Goal: Navigation & Orientation: Find specific page/section

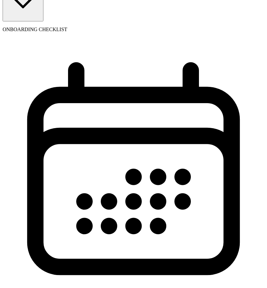
scroll to position [70, 0]
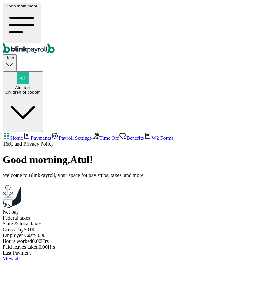
select select "2025"
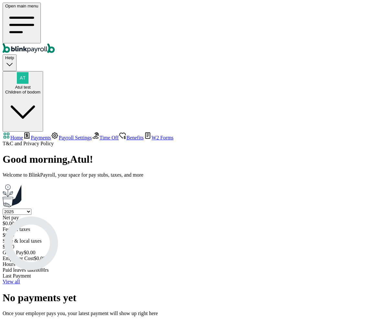
click at [31, 135] on link "Payments" at bounding box center [37, 138] width 28 height 6
select select "2025"
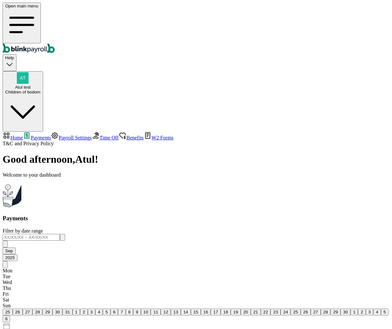
click at [59, 135] on span "Payroll Settings" at bounding box center [75, 138] width 33 height 6
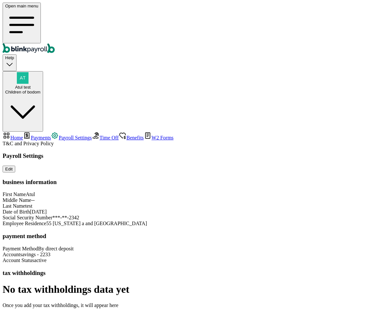
click at [99, 135] on span "Time Off" at bounding box center [108, 138] width 19 height 6
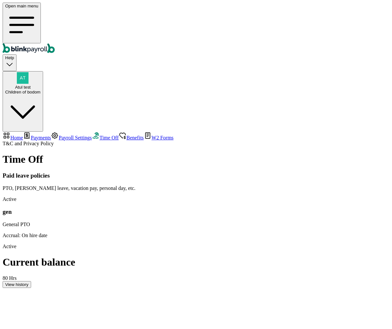
click at [126, 135] on span "Benefits" at bounding box center [134, 138] width 17 height 6
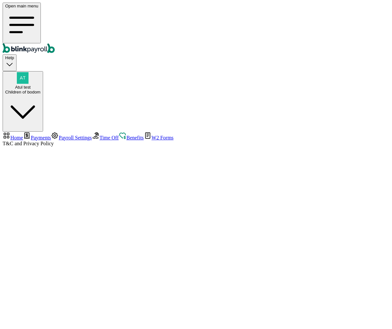
click at [23, 135] on span "Home" at bounding box center [16, 138] width 13 height 6
select select "2025"
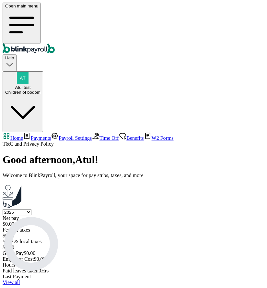
click at [30, 85] on span "Atul test" at bounding box center [23, 87] width 16 height 5
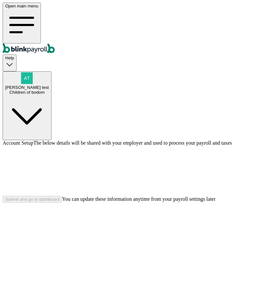
scroll to position [0, 32]
click at [49, 85] on span "[PERSON_NAME] test" at bounding box center [27, 87] width 44 height 5
click at [208, 39] on div "Switch / Add company My profile Logout" at bounding box center [231, 29] width 47 height 17
